Goal: Transaction & Acquisition: Purchase product/service

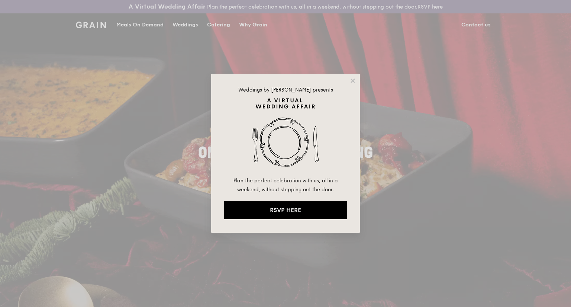
click at [352, 74] on div "Weddings by [PERSON_NAME] presents Plan the perfect celebration with us, all in…" at bounding box center [285, 153] width 149 height 159
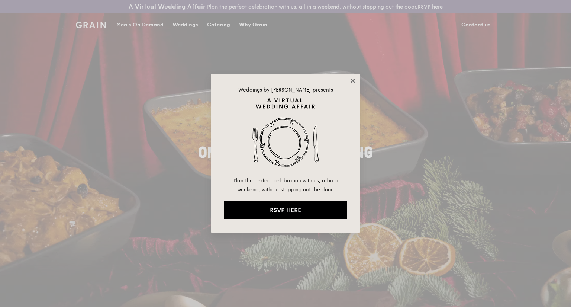
click at [352, 80] on icon at bounding box center [352, 80] width 4 height 4
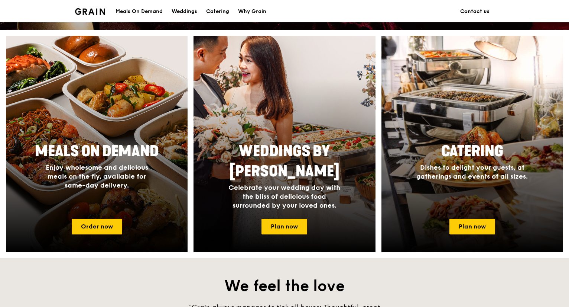
scroll to position [322, 0]
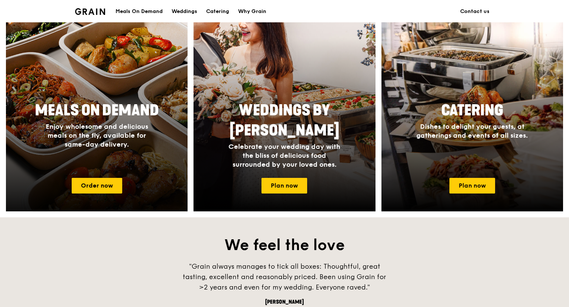
click at [110, 136] on span "Enjoy wholesome and delicious meals on the fly, available for same-day delivery." at bounding box center [97, 135] width 103 height 26
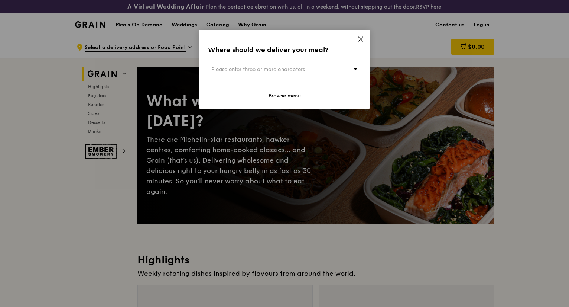
click at [360, 37] on icon at bounding box center [361, 39] width 7 height 7
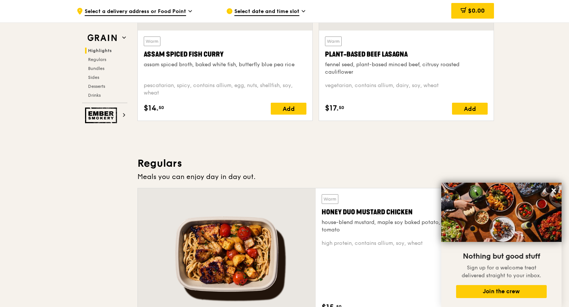
scroll to position [395, 0]
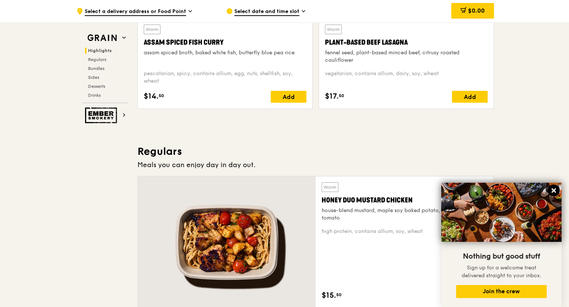
click at [551, 190] on icon at bounding box center [554, 190] width 7 height 7
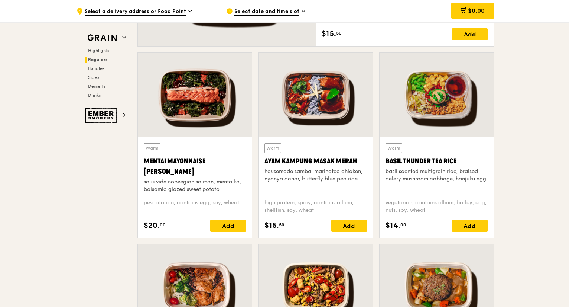
scroll to position [656, 0]
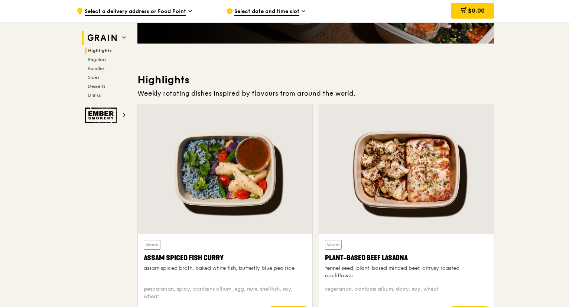
click at [114, 35] on img at bounding box center [102, 37] width 34 height 13
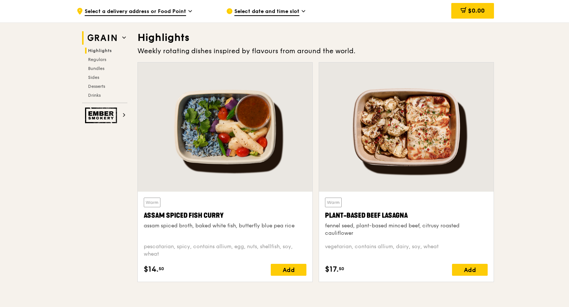
click at [121, 38] on h2 "Grain" at bounding box center [104, 37] width 45 height 13
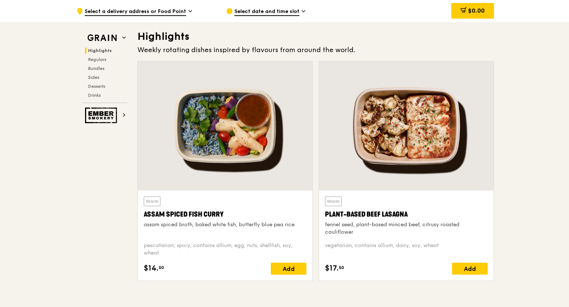
scroll to position [0, 0]
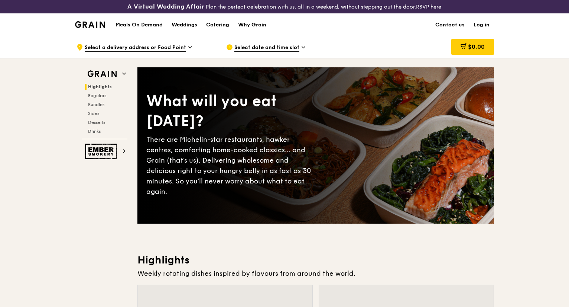
click at [157, 23] on h1 "Meals On Demand" at bounding box center [139, 24] width 47 height 7
click at [217, 24] on div "Catering" at bounding box center [217, 25] width 23 height 22
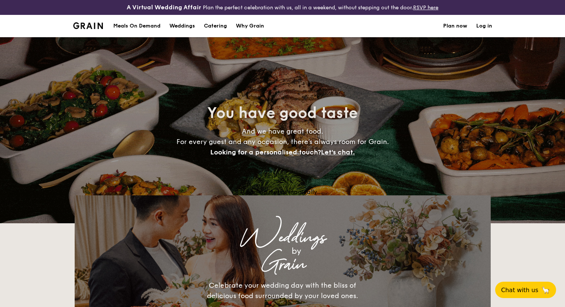
select select
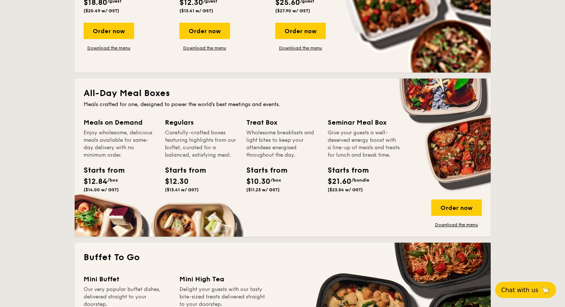
scroll to position [273, 0]
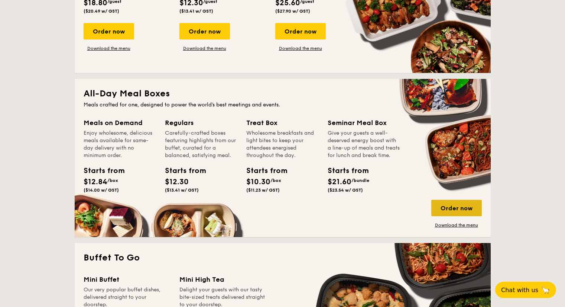
click at [456, 209] on div "Order now" at bounding box center [457, 208] width 51 height 16
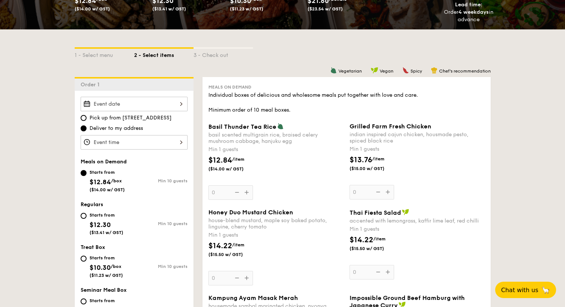
scroll to position [147, 0]
select select
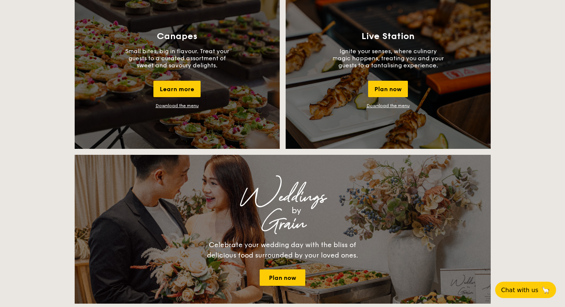
scroll to position [688, 0]
